Goal: Transaction & Acquisition: Purchase product/service

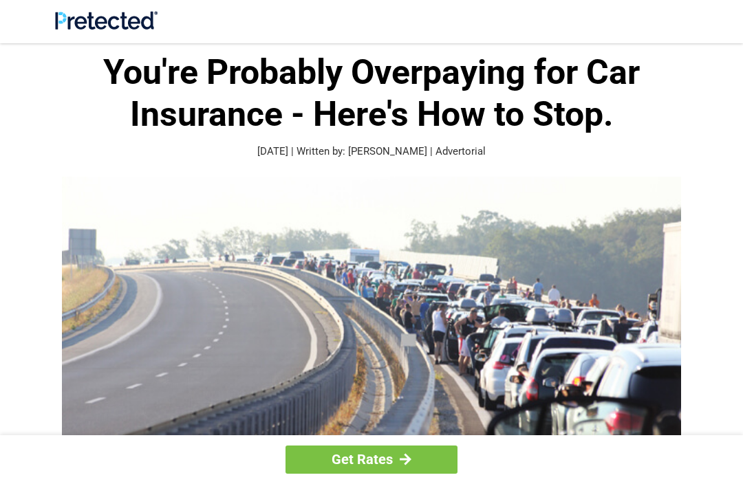
click at [637, 250] on img at bounding box center [371, 337] width 619 height 321
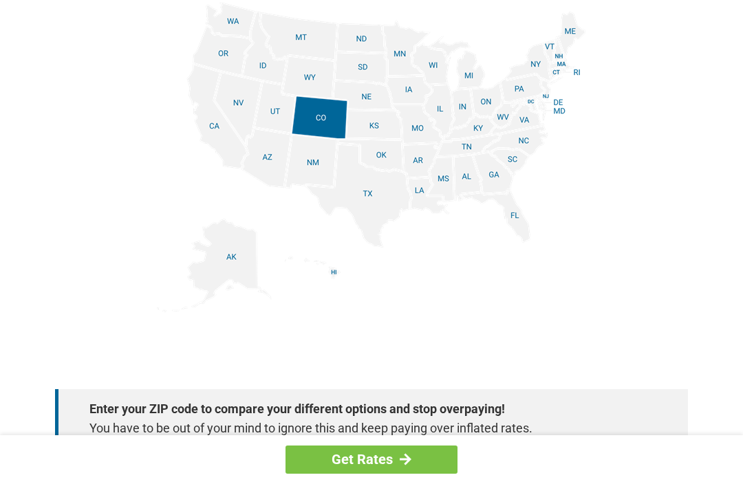
scroll to position [1718, 0]
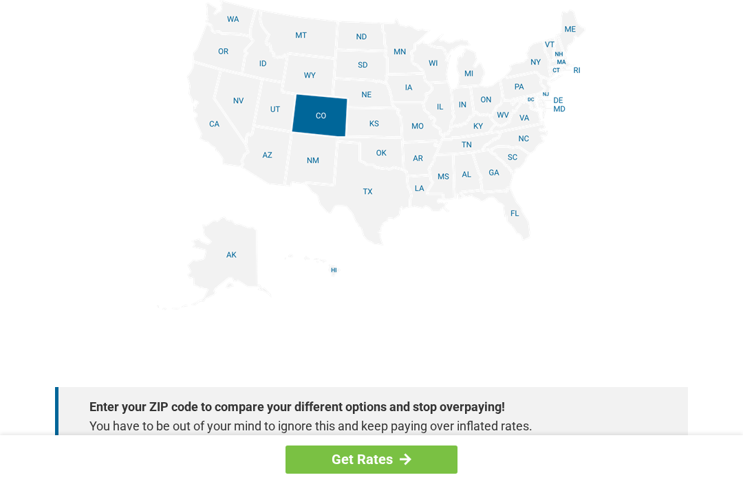
click at [516, 211] on img at bounding box center [371, 155] width 429 height 310
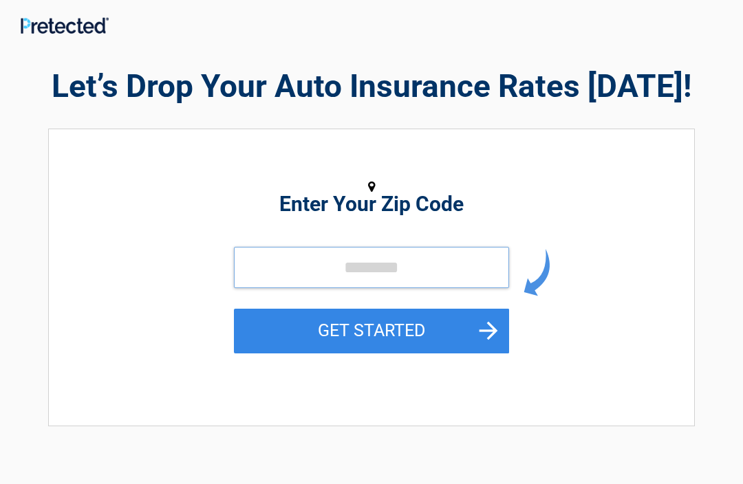
click at [266, 260] on input "tel" at bounding box center [371, 267] width 275 height 41
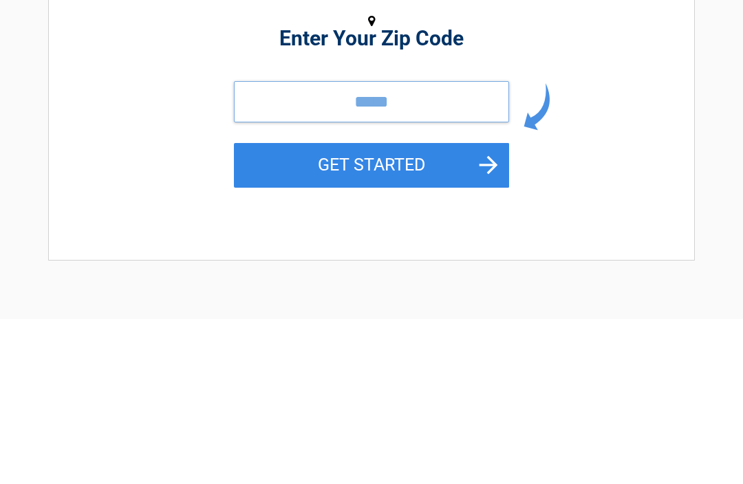
type input "*****"
click at [382, 309] on button "GET STARTED" at bounding box center [371, 331] width 275 height 45
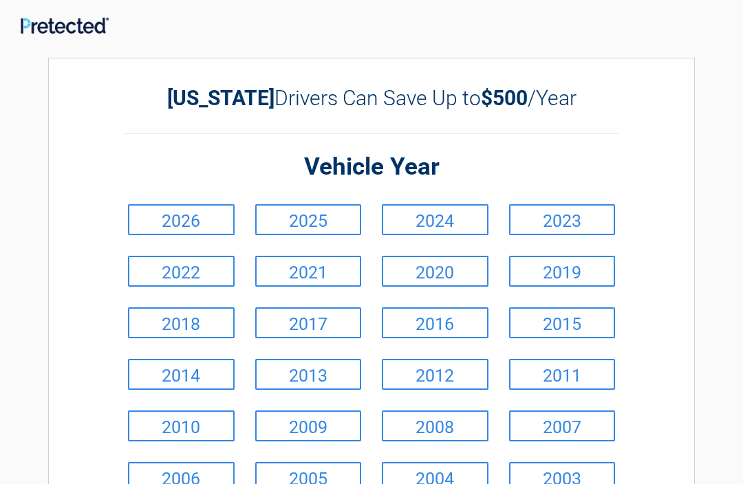
click at [450, 217] on link "2024" at bounding box center [435, 219] width 107 height 31
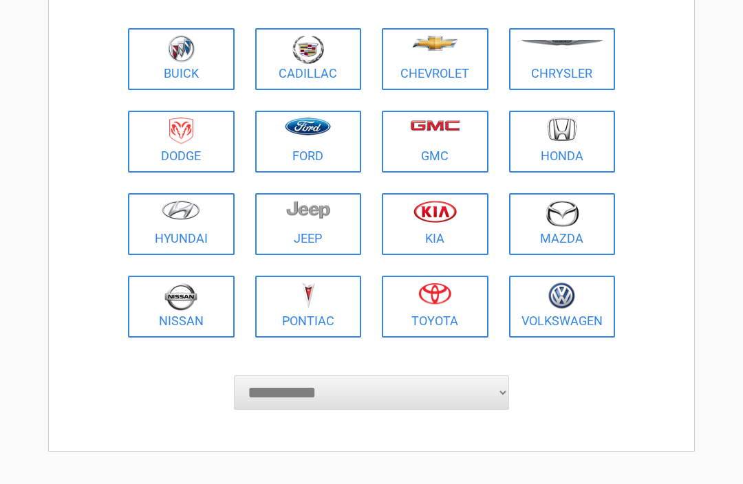
scroll to position [159, 0]
click at [306, 146] on figure at bounding box center [308, 133] width 90 height 31
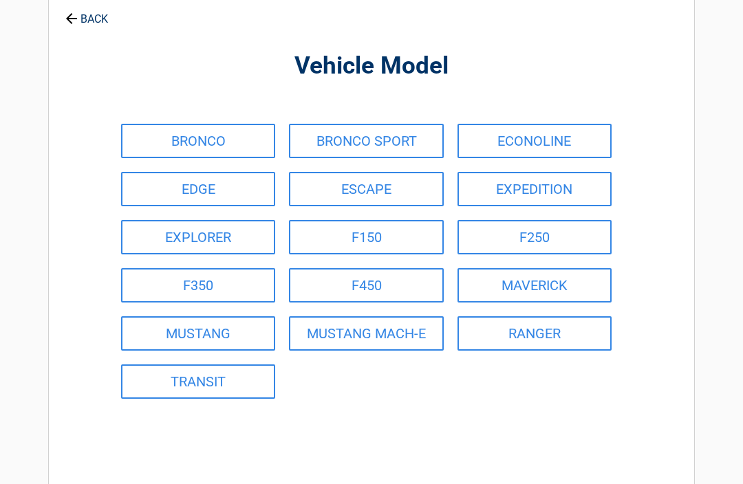
scroll to position [0, 0]
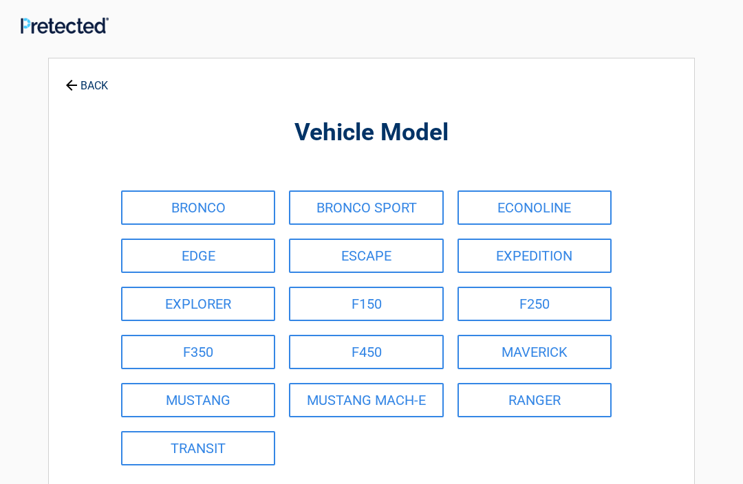
click at [402, 293] on link "F150" at bounding box center [366, 304] width 154 height 34
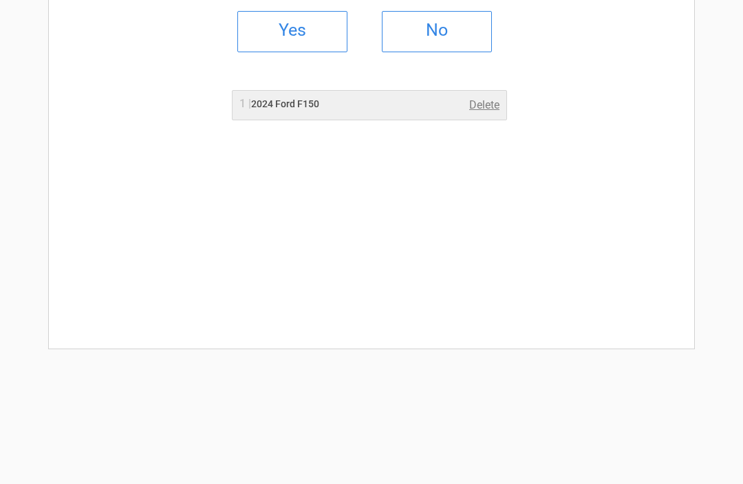
scroll to position [204, 0]
click at [311, 31] on h2 "Yes" at bounding box center [292, 30] width 81 height 10
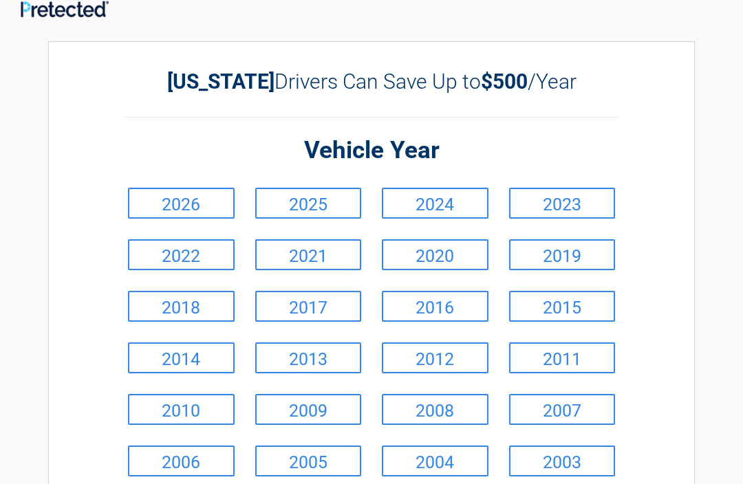
scroll to position [1, 0]
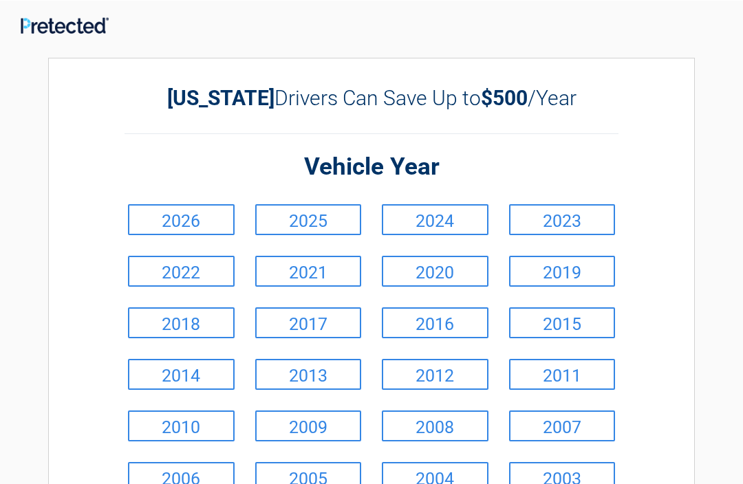
click at [190, 323] on link "2018" at bounding box center [181, 322] width 107 height 31
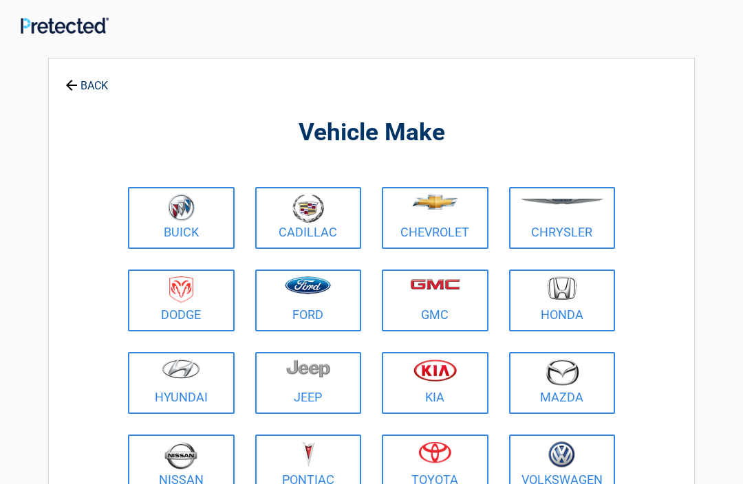
click at [587, 310] on link "Honda" at bounding box center [562, 301] width 107 height 62
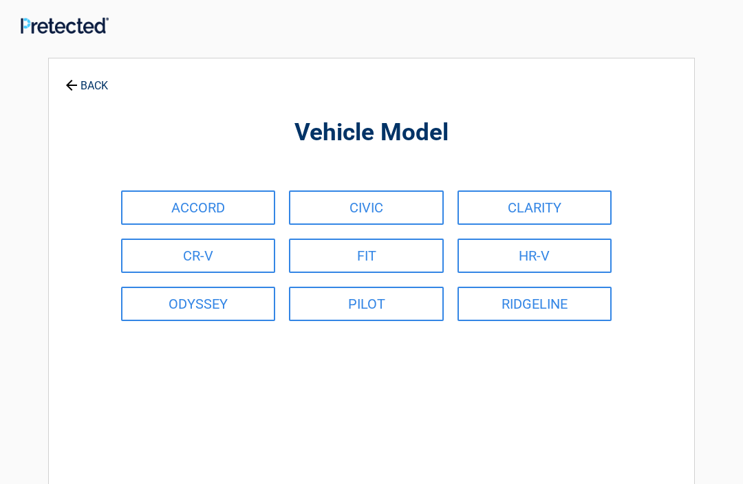
click at [226, 256] on link "CR-V" at bounding box center [198, 256] width 154 height 34
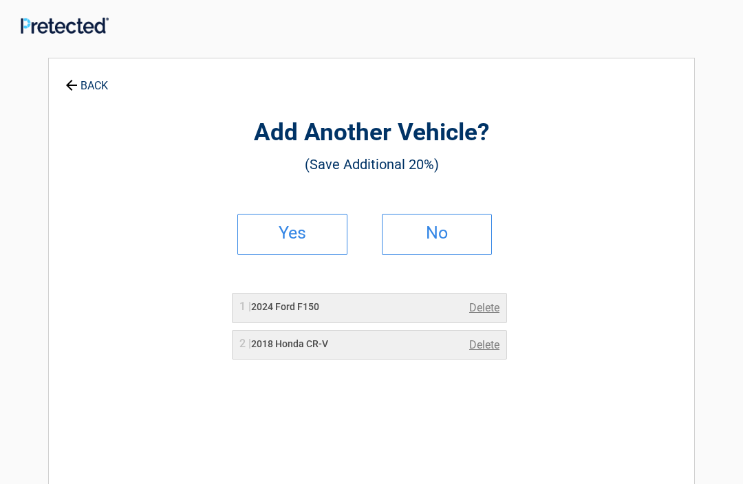
click at [452, 233] on h2 "No" at bounding box center [436, 233] width 81 height 10
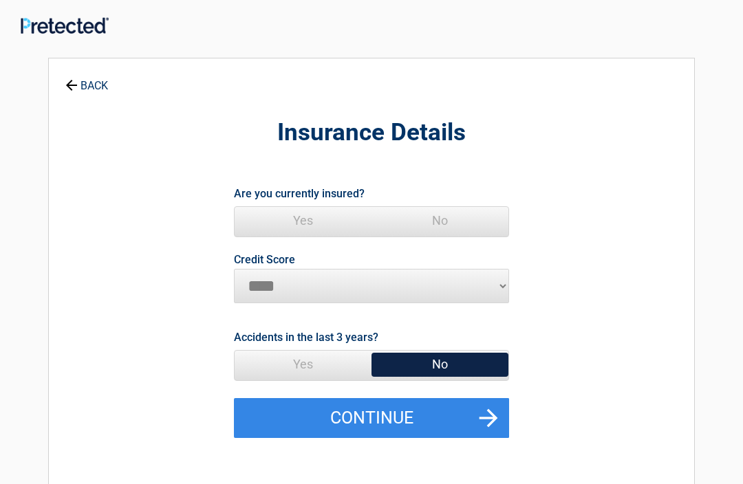
click at [307, 225] on span "Yes" at bounding box center [302, 221] width 137 height 28
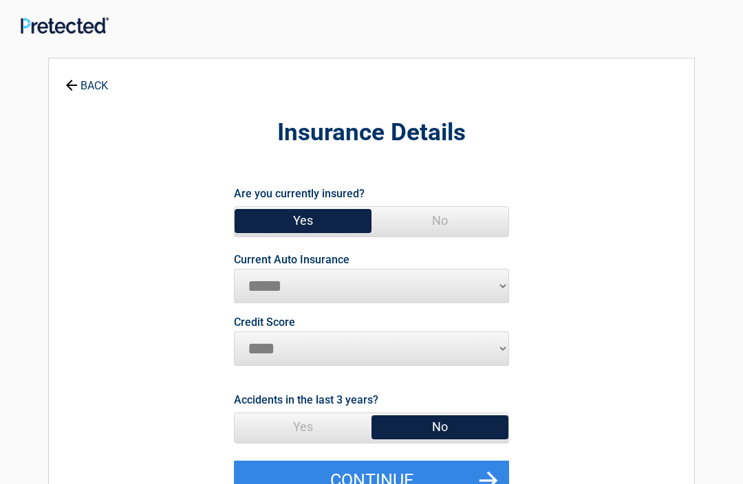
click at [495, 283] on select "**********" at bounding box center [371, 286] width 275 height 34
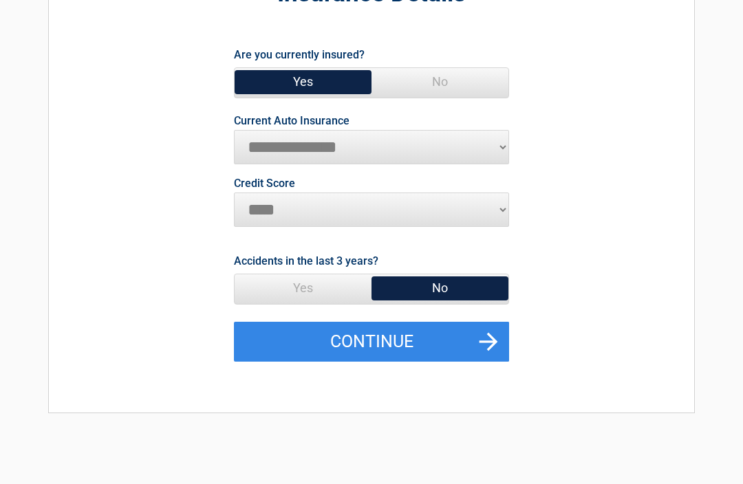
scroll to position [123, 0]
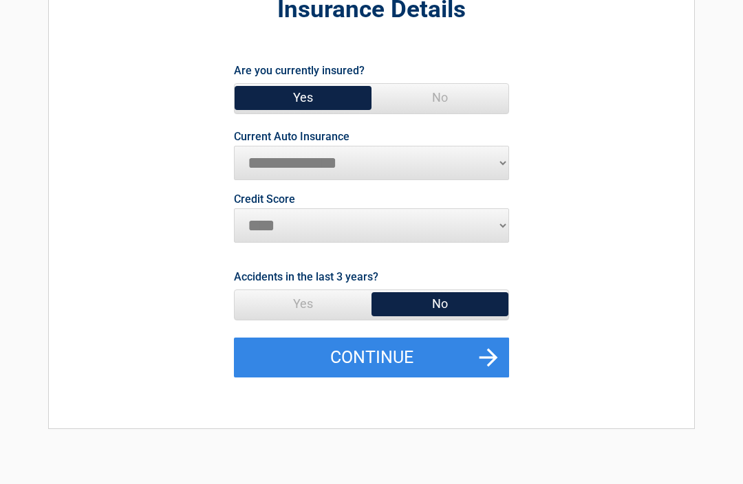
click at [496, 160] on select "**********" at bounding box center [371, 163] width 275 height 34
select select "**********"
click at [492, 231] on select "********* **** ******* ****" at bounding box center [371, 225] width 275 height 34
select select "*********"
click at [466, 296] on span "No" at bounding box center [439, 304] width 137 height 28
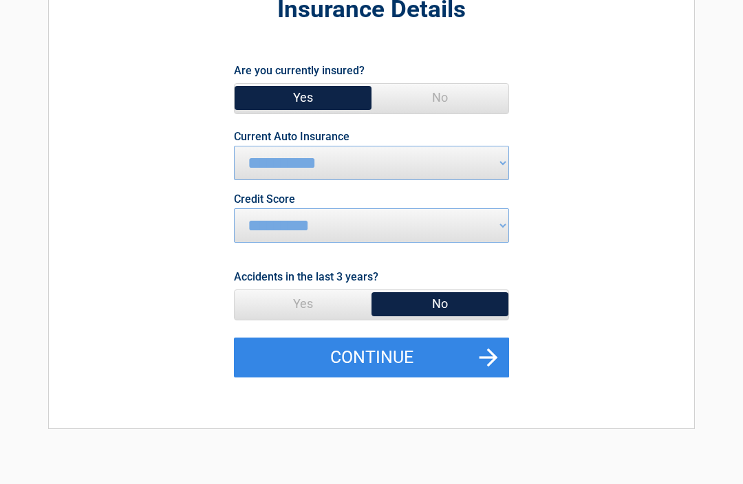
click at [439, 361] on button "Continue" at bounding box center [371, 358] width 275 height 40
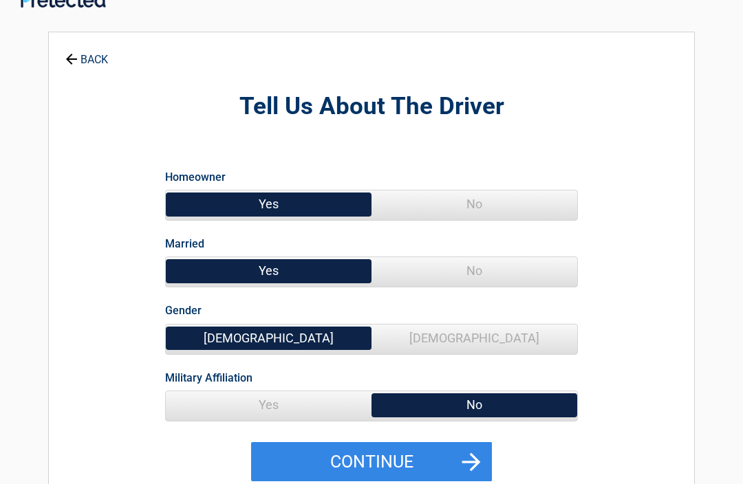
scroll to position [0, 0]
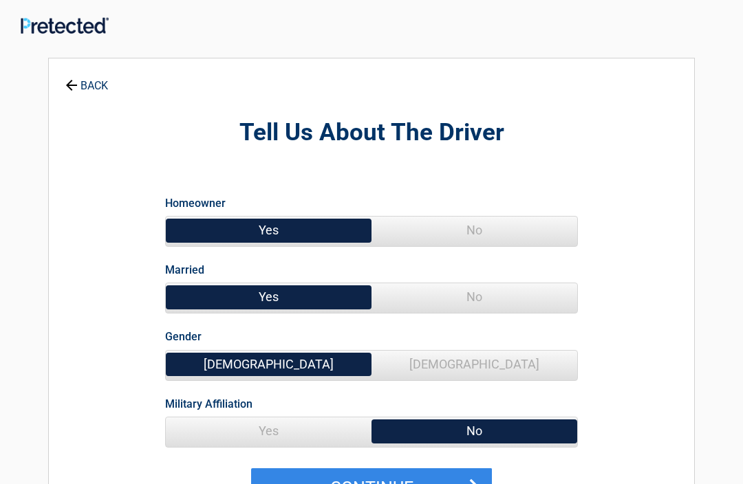
click at [397, 483] on button "Continue" at bounding box center [371, 488] width 241 height 40
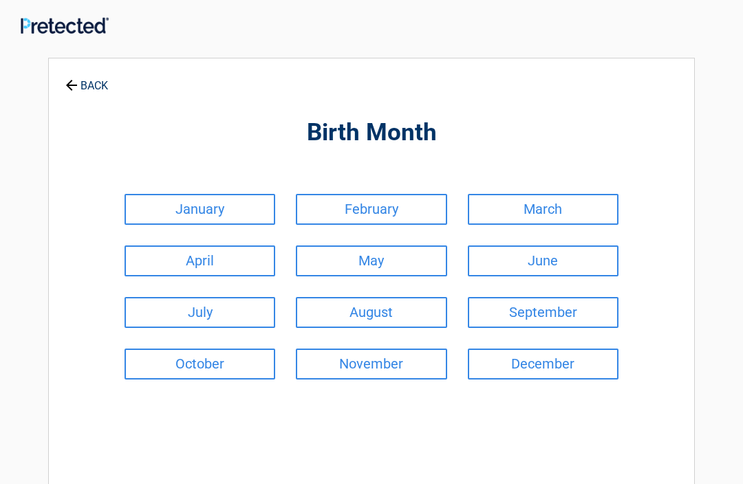
click at [193, 327] on link "July" at bounding box center [199, 312] width 151 height 31
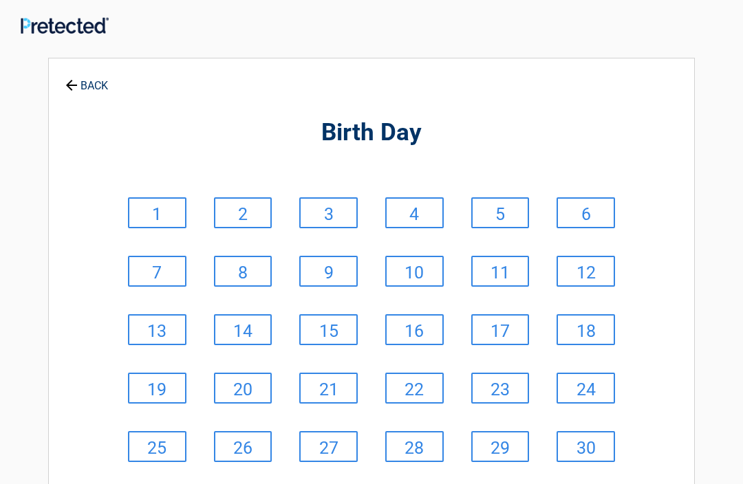
scroll to position [45, 0]
